Goal: Task Accomplishment & Management: Manage account settings

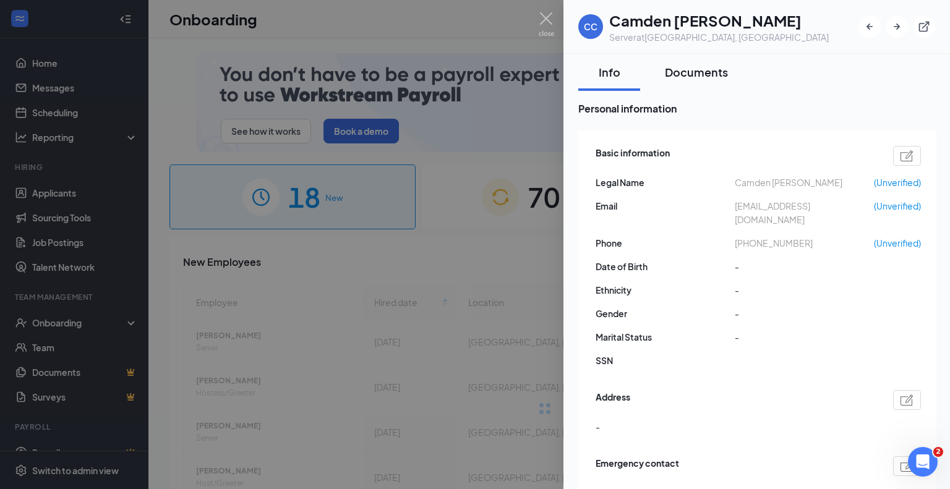
click at [704, 72] on div "Documents" at bounding box center [696, 71] width 63 height 15
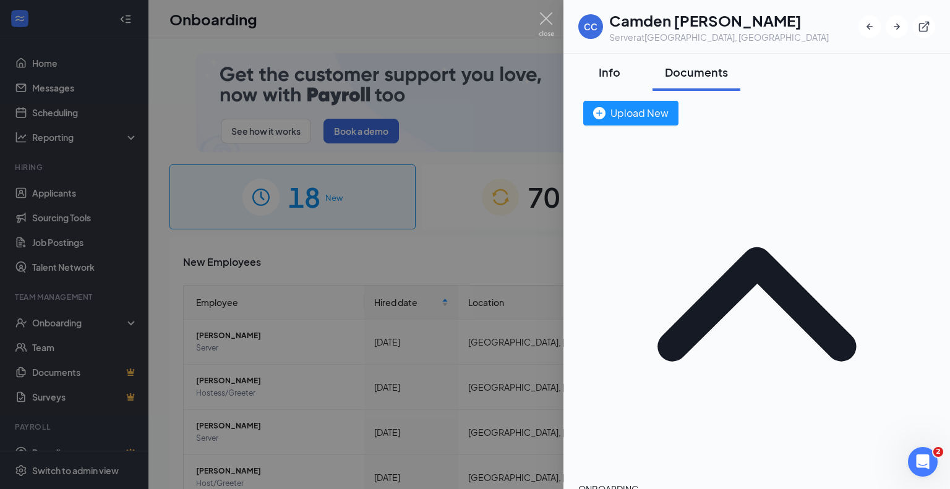
click at [621, 69] on div "Info" at bounding box center [608, 71] width 37 height 15
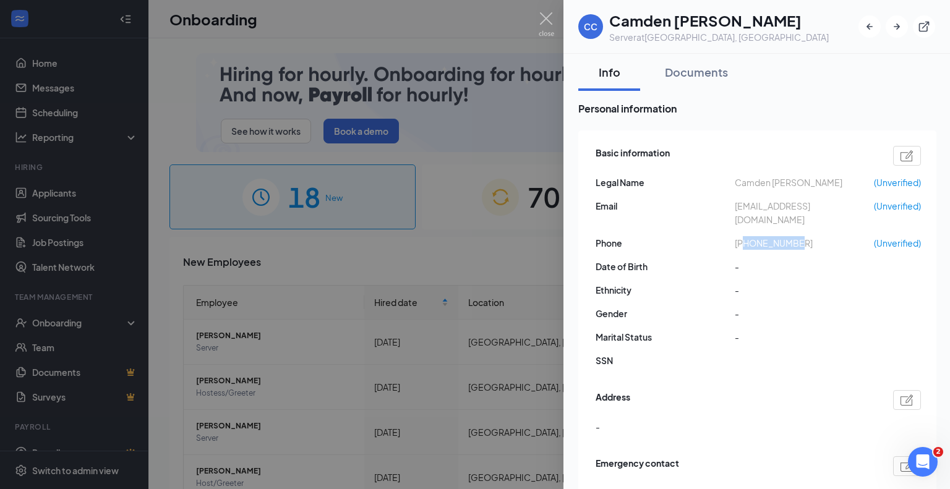
drag, startPoint x: 801, startPoint y: 229, endPoint x: 744, endPoint y: 229, distance: 56.9
click at [744, 236] on span "+17133309244" at bounding box center [803, 243] width 139 height 14
copy span "7133309244"
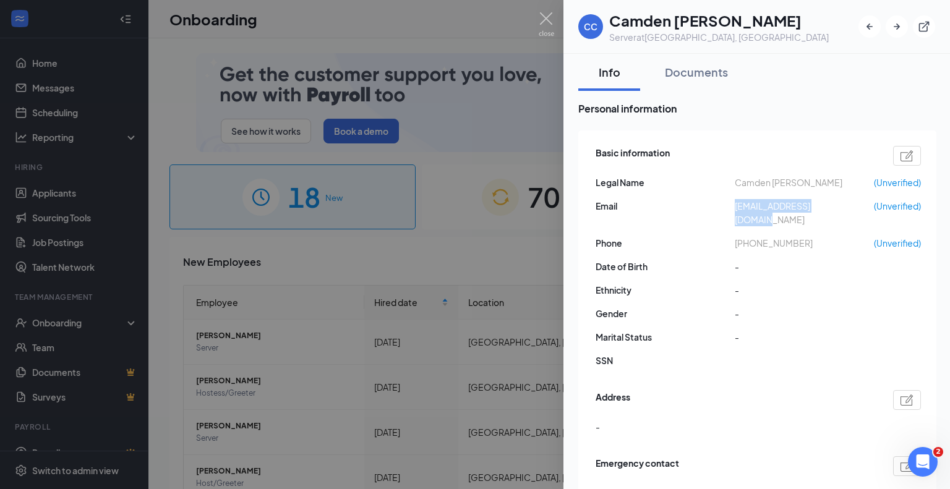
drag, startPoint x: 728, startPoint y: 199, endPoint x: 867, endPoint y: 200, distance: 139.1
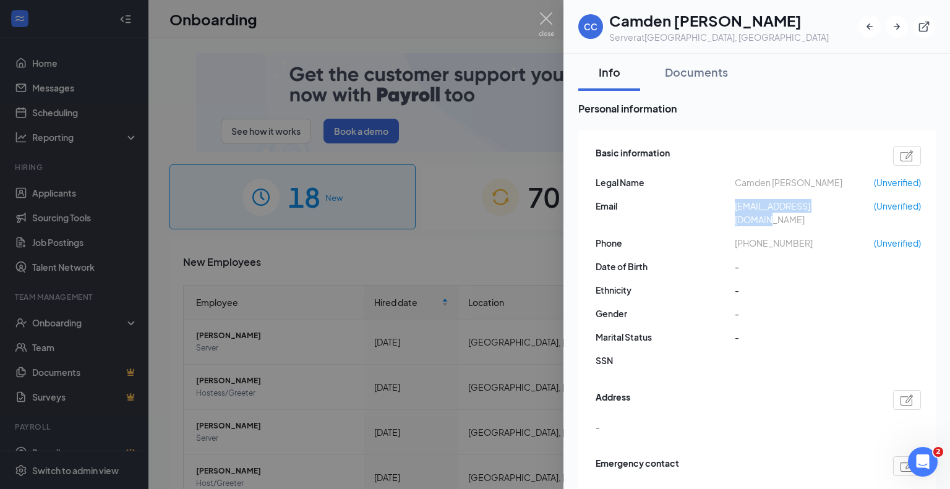
click at [867, 200] on div "Email camdenchavez@gmail.com (Unverified)" at bounding box center [757, 212] width 325 height 27
copy div "[EMAIL_ADDRESS][DOMAIN_NAME]"
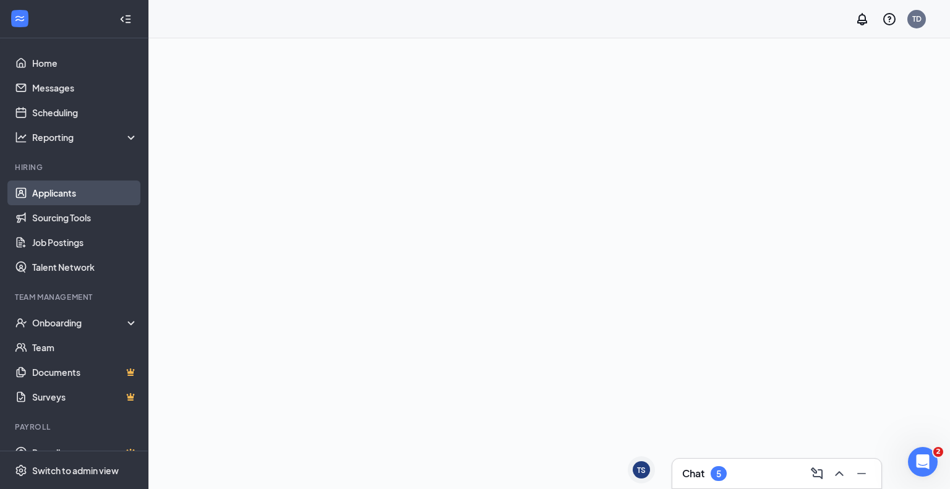
click at [57, 191] on link "Applicants" at bounding box center [85, 193] width 106 height 25
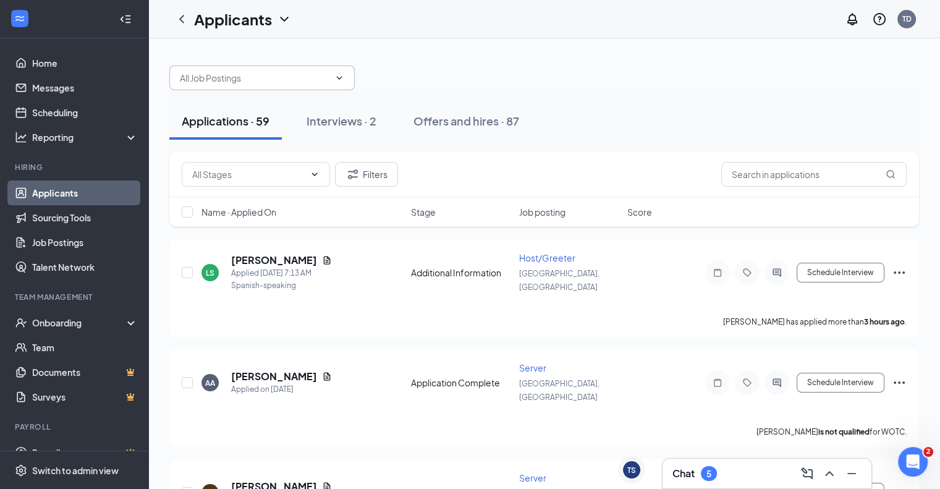
click at [245, 83] on input "text" at bounding box center [255, 78] width 150 height 14
click at [731, 172] on input "text" at bounding box center [813, 174] width 185 height 25
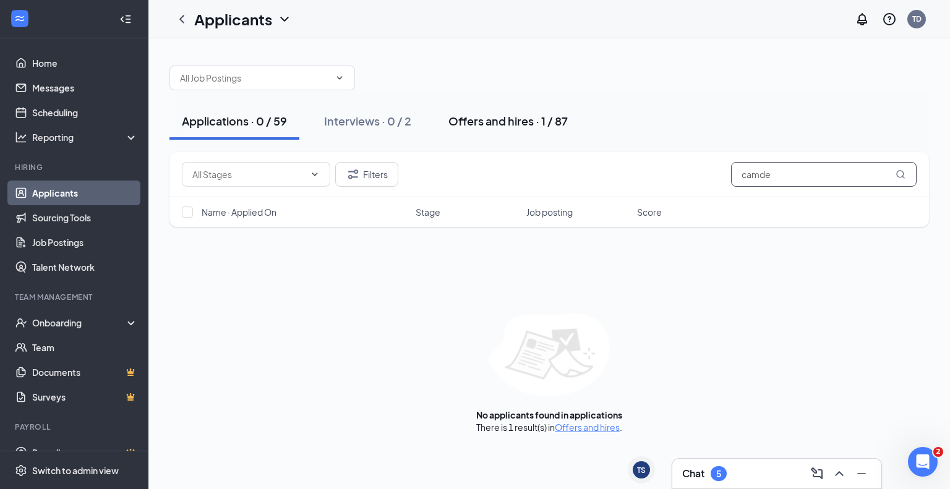
type input "camde"
click at [479, 125] on div "Offers and hires · 1 / 87" at bounding box center [507, 120] width 119 height 15
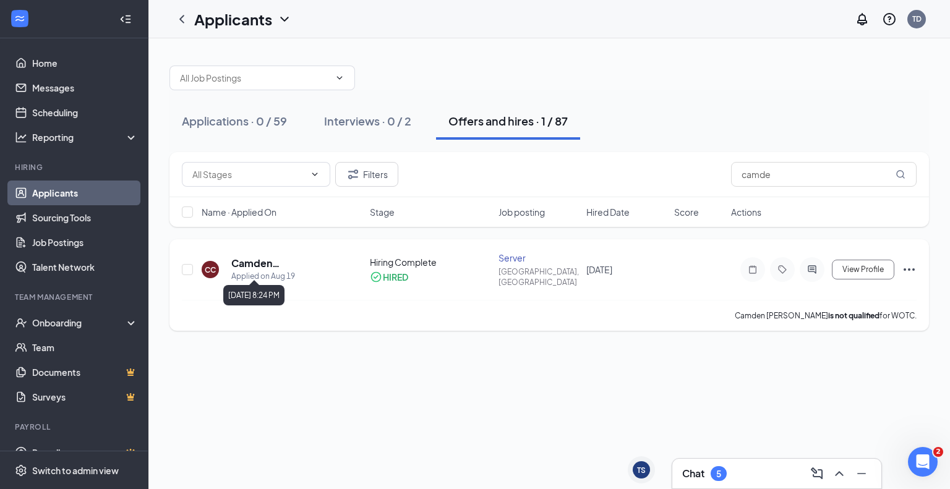
click at [270, 270] on div "Applied on Aug 19" at bounding box center [283, 276] width 105 height 12
click at [270, 261] on h5 "Camden [PERSON_NAME]" at bounding box center [283, 264] width 105 height 14
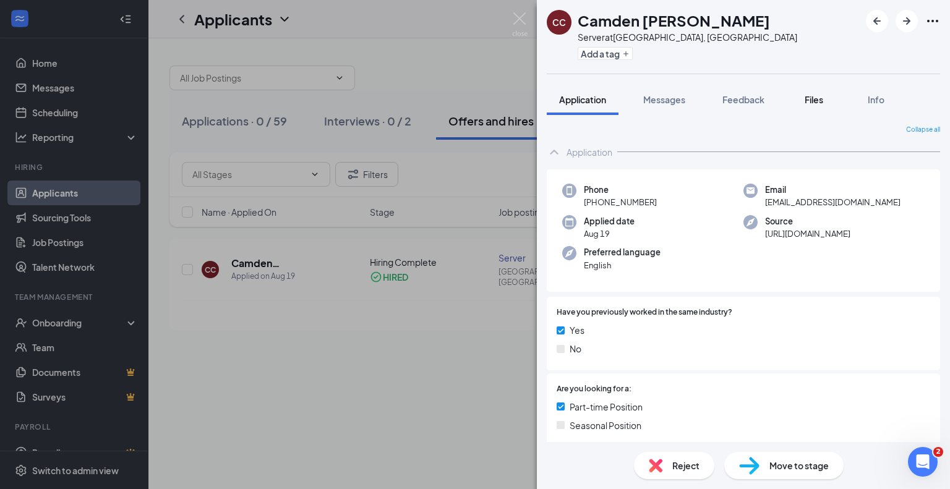
click at [816, 99] on span "Files" at bounding box center [813, 99] width 19 height 11
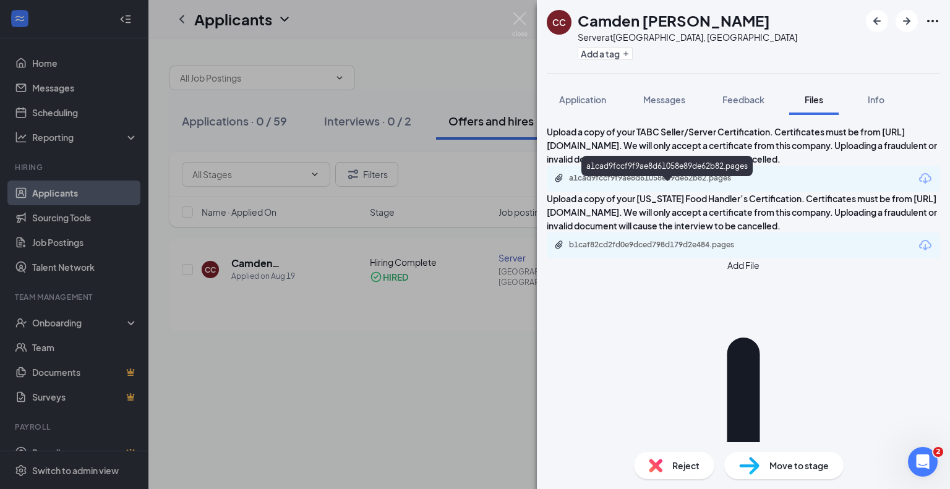
click at [680, 183] on div "a1cad9fccf9f9ae8d61058e89de62b82.pages" at bounding box center [655, 178] width 173 height 10
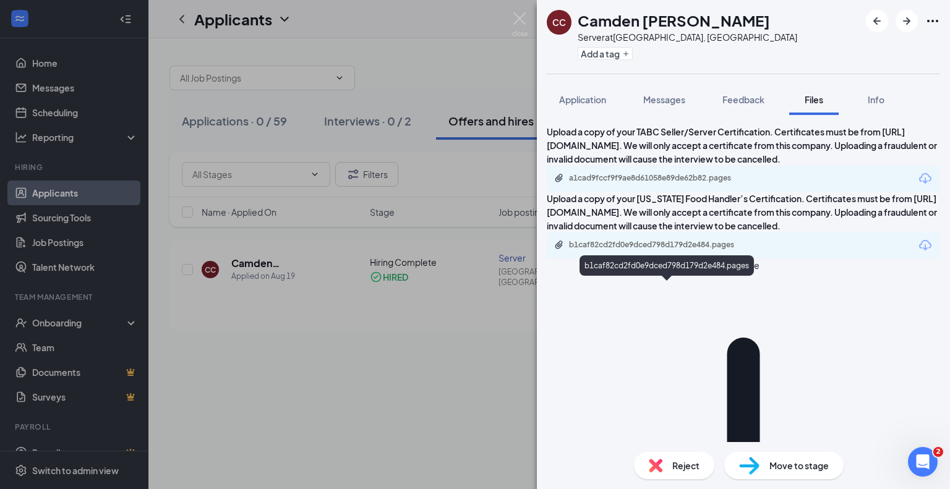
click at [628, 250] on div "b1caf82cd2fd0e9dced798d179d2e484.pages" at bounding box center [655, 245] width 173 height 10
click at [669, 98] on span "Messages" at bounding box center [664, 99] width 42 height 11
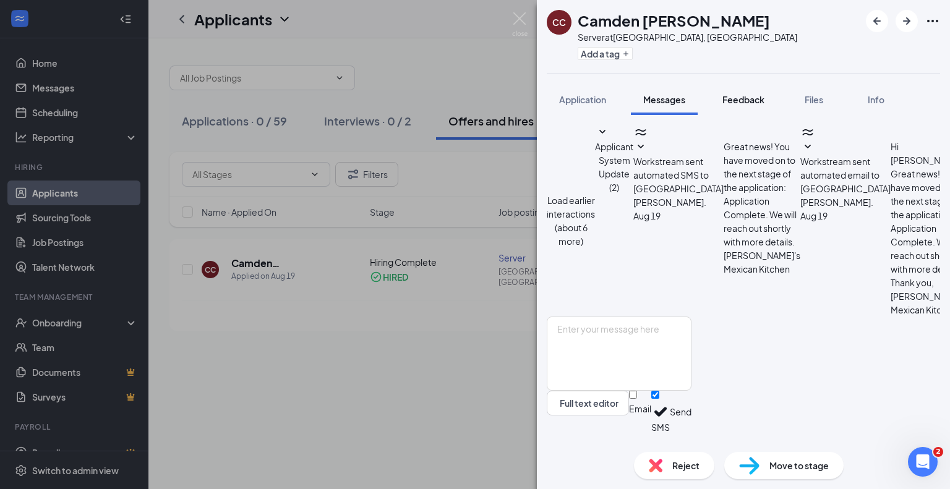
click at [733, 97] on span "Feedback" at bounding box center [743, 99] width 42 height 11
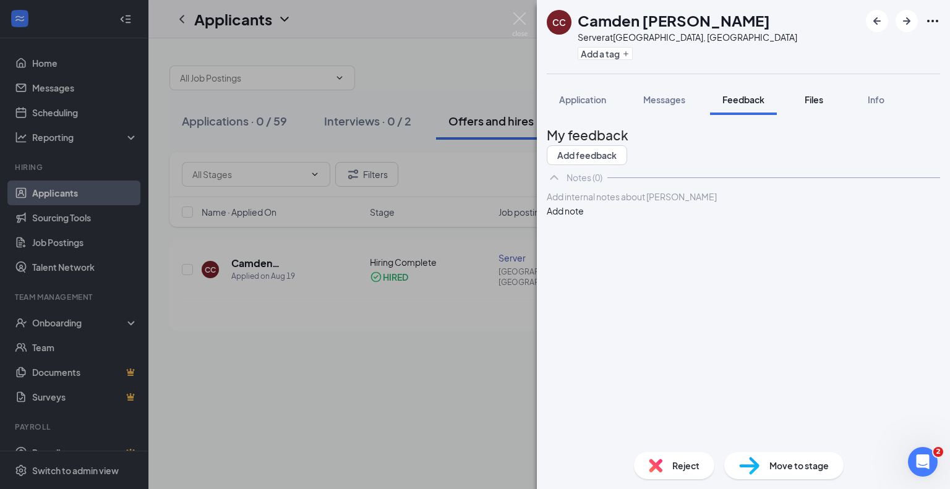
click at [821, 100] on span "Files" at bounding box center [813, 99] width 19 height 11
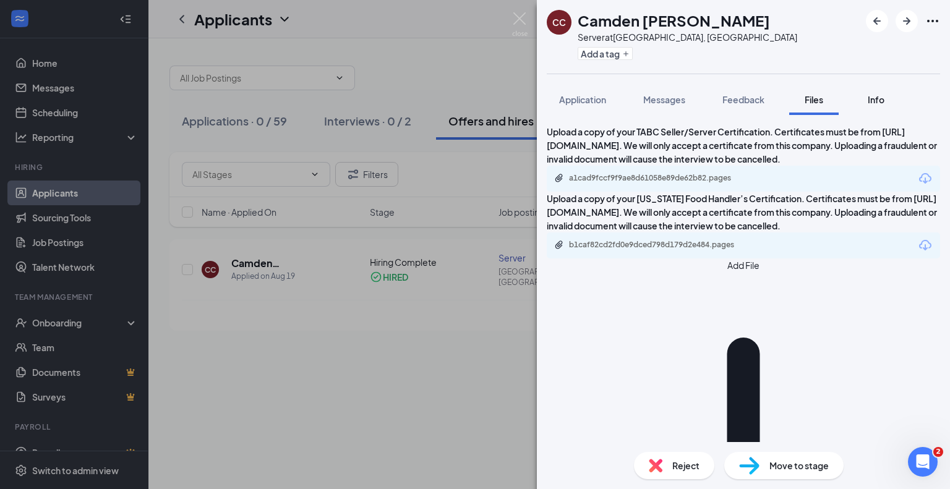
click at [883, 95] on span "Info" at bounding box center [875, 99] width 17 height 11
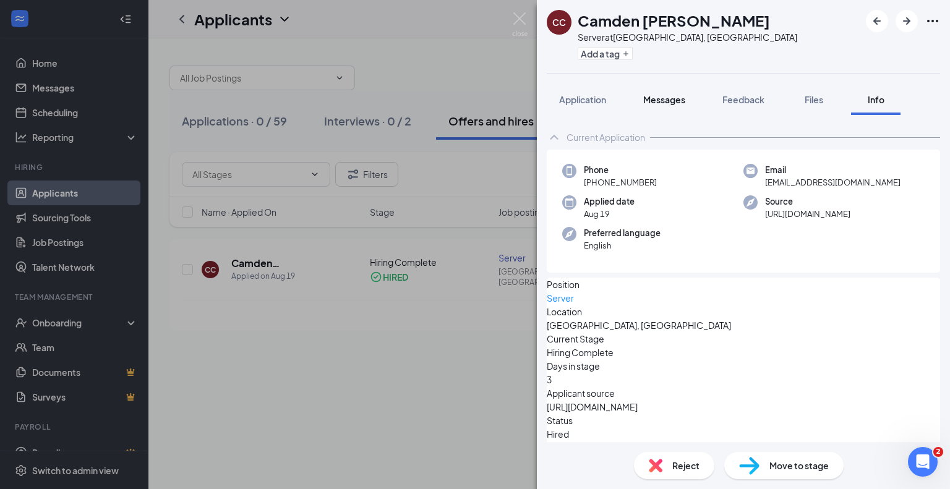
click at [685, 96] on span "Messages" at bounding box center [664, 99] width 42 height 11
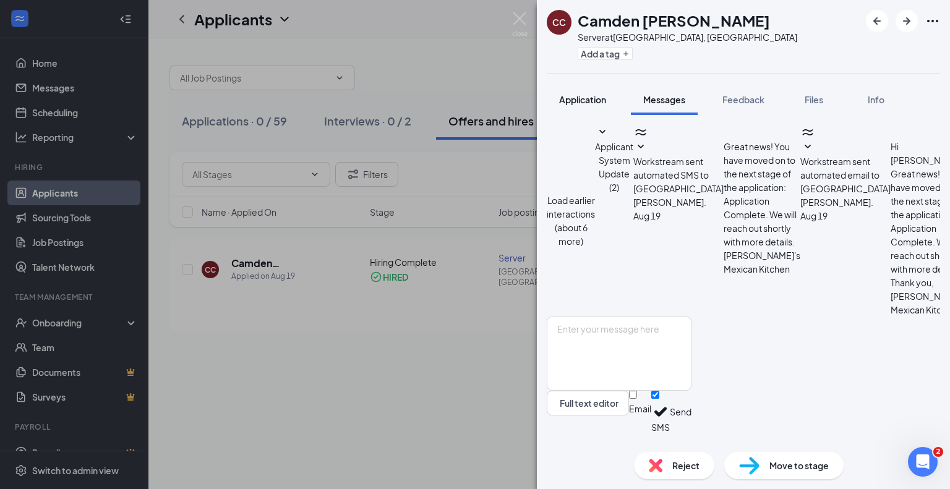
scroll to position [228, 0]
click at [585, 94] on span "Application" at bounding box center [582, 99] width 47 height 11
